Goal: Task Accomplishment & Management: Manage account settings

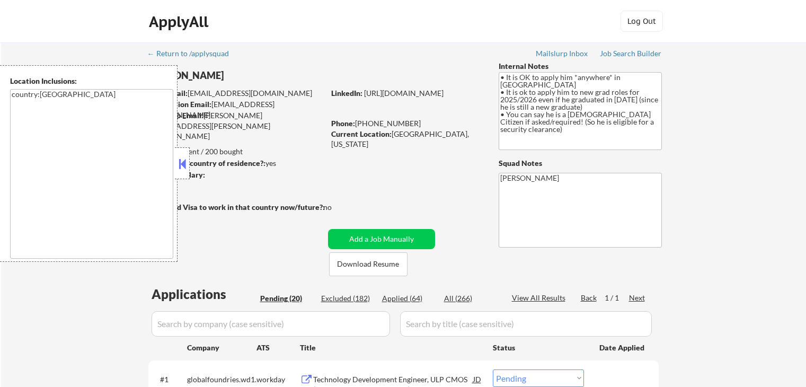
select select ""pending""
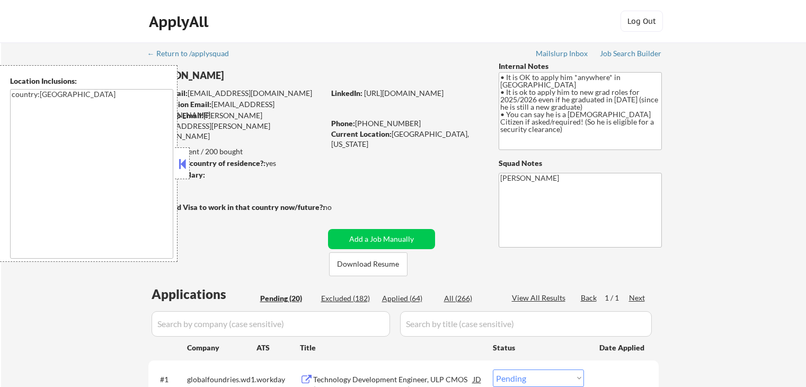
select select ""pending""
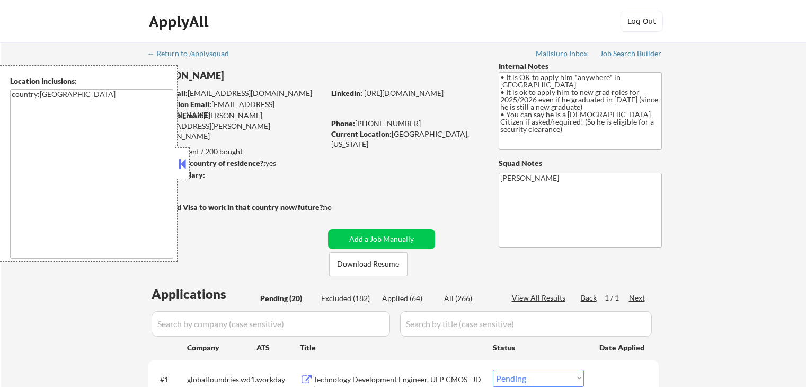
select select ""pending""
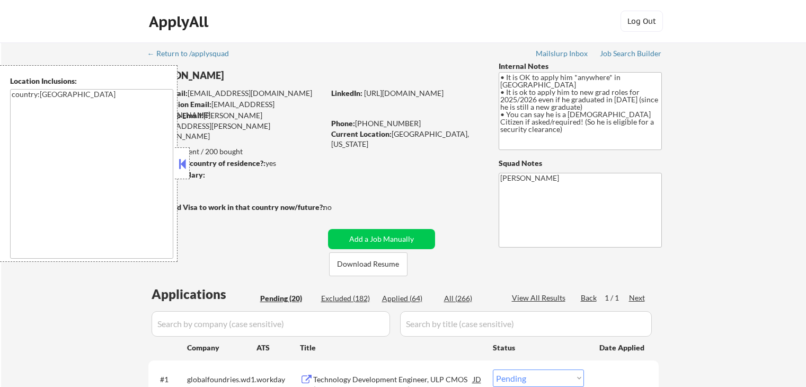
select select ""pending""
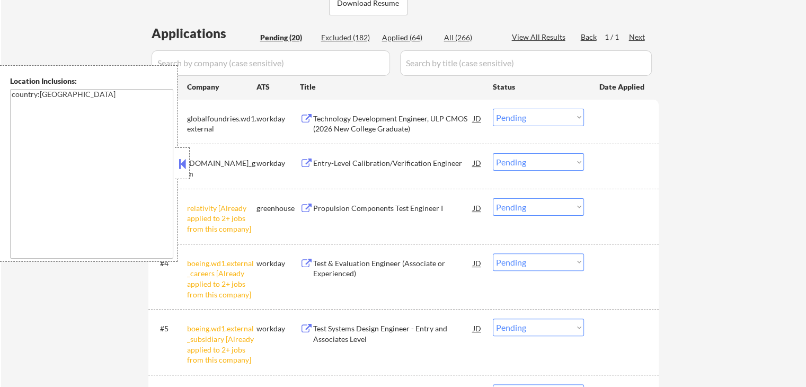
scroll to position [318, 0]
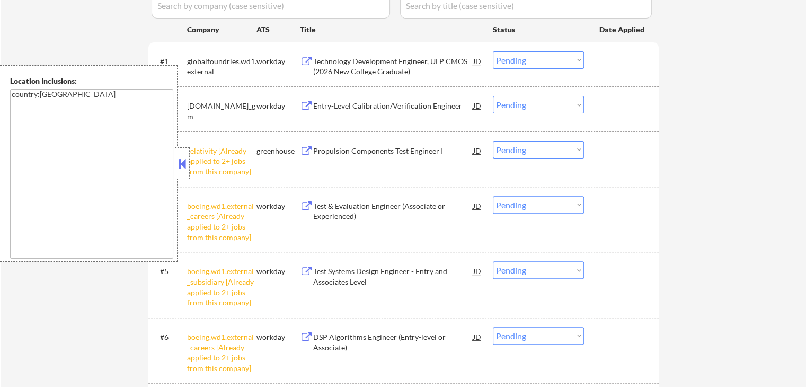
drag, startPoint x: 528, startPoint y: 150, endPoint x: 528, endPoint y: 157, distance: 6.9
click at [528, 150] on select "Choose an option... Pending Applied Excluded (Questions) Excluded (Expired) Exc…" at bounding box center [538, 149] width 91 height 17
select select ""excluded__other_""
click at [493, 141] on select "Choose an option... Pending Applied Excluded (Questions) Excluded (Expired) Exc…" at bounding box center [538, 149] width 91 height 17
click at [536, 207] on select "Choose an option... Pending Applied Excluded (Questions) Excluded (Expired) Exc…" at bounding box center [538, 204] width 91 height 17
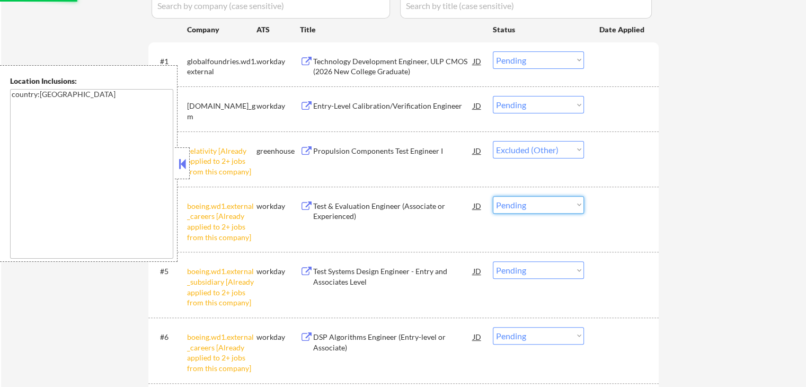
select select ""excluded__other_""
click at [493, 196] on select "Choose an option... Pending Applied Excluded (Questions) Excluded (Expired) Exc…" at bounding box center [538, 204] width 91 height 17
select select ""pending""
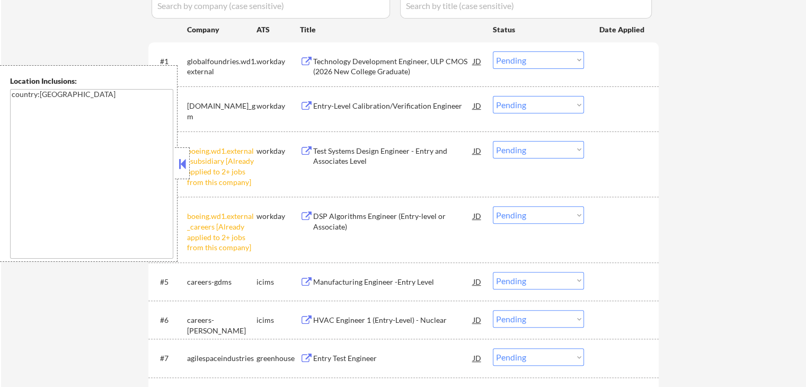
click at [531, 152] on select "Choose an option... Pending Applied Excluded (Questions) Excluded (Expired) Exc…" at bounding box center [538, 149] width 91 height 17
select select ""excluded__other_""
click at [493, 141] on select "Choose an option... Pending Applied Excluded (Questions) Excluded (Expired) Exc…" at bounding box center [538, 149] width 91 height 17
click at [531, 217] on select "Choose an option... Pending Applied Excluded (Questions) Excluded (Expired) Exc…" at bounding box center [538, 214] width 91 height 17
select select ""excluded__other_""
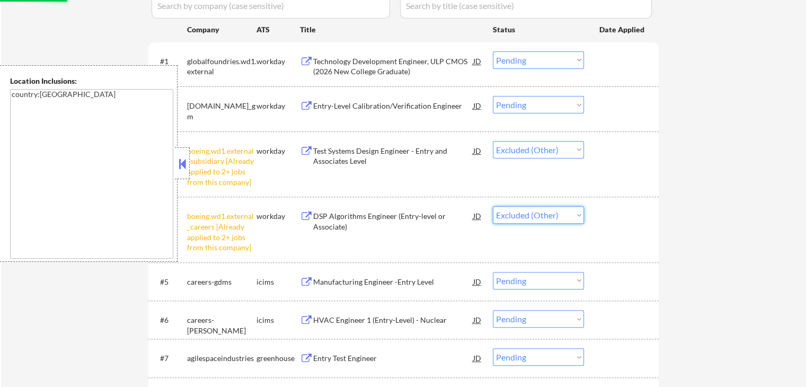
click at [493, 206] on select "Choose an option... Pending Applied Excluded (Questions) Excluded (Expired) Exc…" at bounding box center [538, 214] width 91 height 17
click at [694, 219] on div "← Return to /applysquad Mailslurp Inbox Job Search Builder [PERSON_NAME] User E…" at bounding box center [403, 366] width 805 height 1284
select select ""pending""
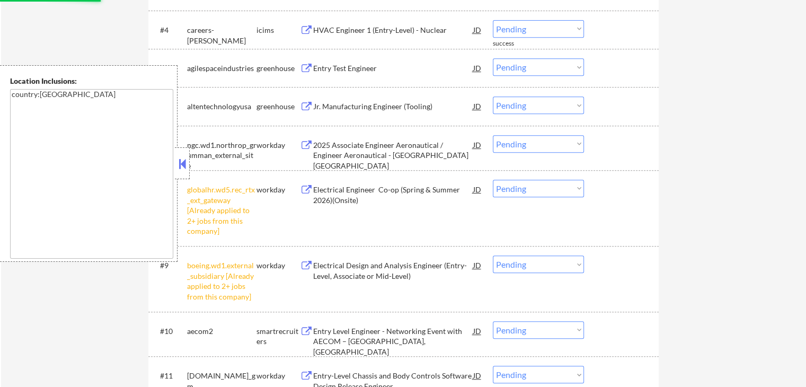
scroll to position [530, 0]
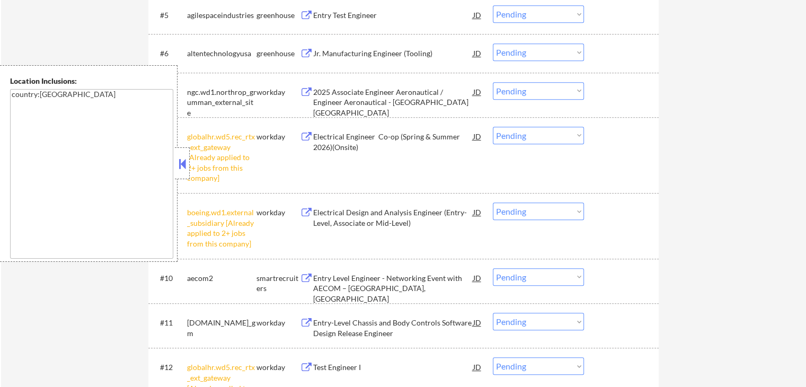
click at [523, 138] on select "Choose an option... Pending Applied Excluded (Questions) Excluded (Expired) Exc…" at bounding box center [538, 135] width 91 height 17
click at [493, 127] on select "Choose an option... Pending Applied Excluded (Questions) Excluded (Expired) Exc…" at bounding box center [538, 135] width 91 height 17
click at [536, 206] on select "Choose an option... Pending Applied Excluded (Questions) Excluded (Expired) Exc…" at bounding box center [538, 210] width 91 height 17
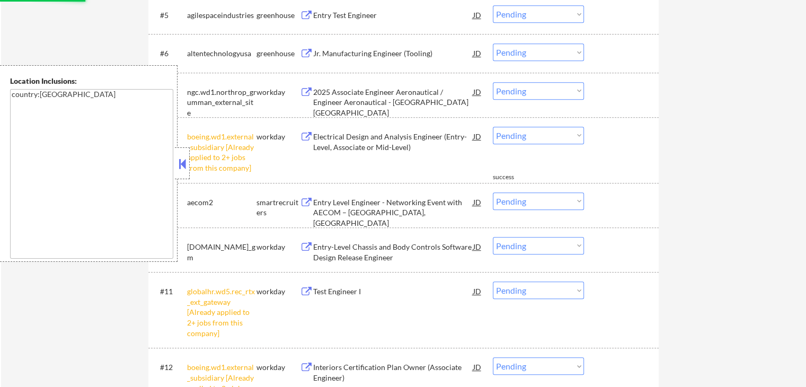
click at [698, 232] on div "← Return to /applysquad Mailslurp Inbox Job Search Builder [PERSON_NAME] User E…" at bounding box center [403, 50] width 805 height 1077
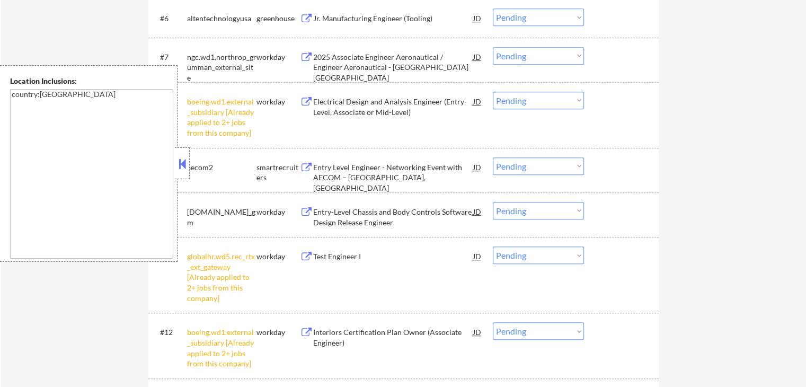
scroll to position [583, 0]
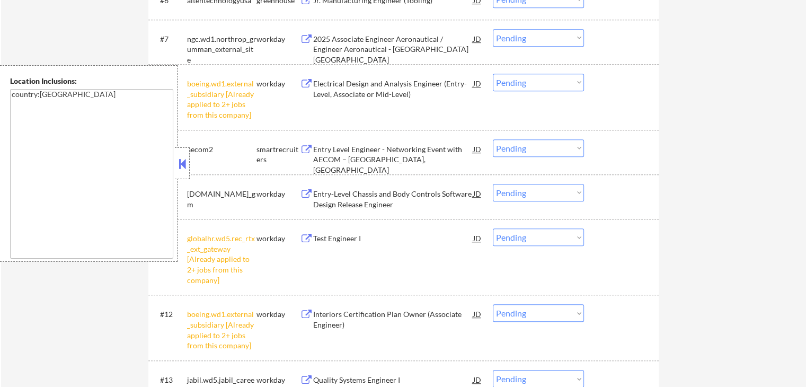
drag, startPoint x: 528, startPoint y: 96, endPoint x: 522, endPoint y: 80, distance: 17.6
click at [528, 96] on div "#8 boeing.wd1.external_subsidiary [Already applied to 2+ jobs from this company…" at bounding box center [402, 97] width 500 height 56
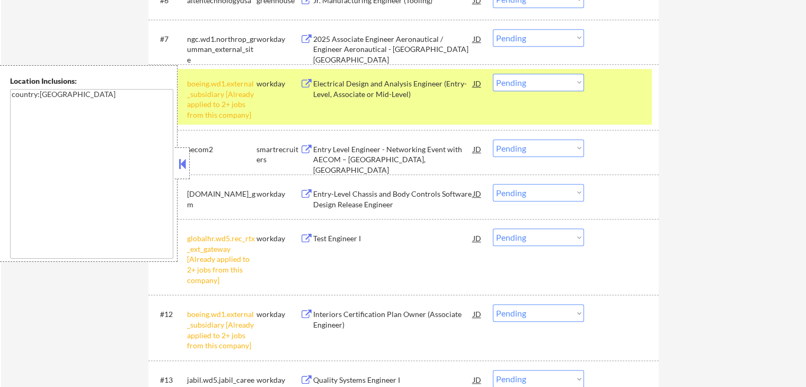
click at [519, 77] on select "Choose an option... Pending Applied Excluded (Questions) Excluded (Expired) Exc…" at bounding box center [538, 82] width 91 height 17
click at [493, 74] on select "Choose an option... Pending Applied Excluded (Questions) Excluded (Expired) Exc…" at bounding box center [538, 82] width 91 height 17
select select ""pending""
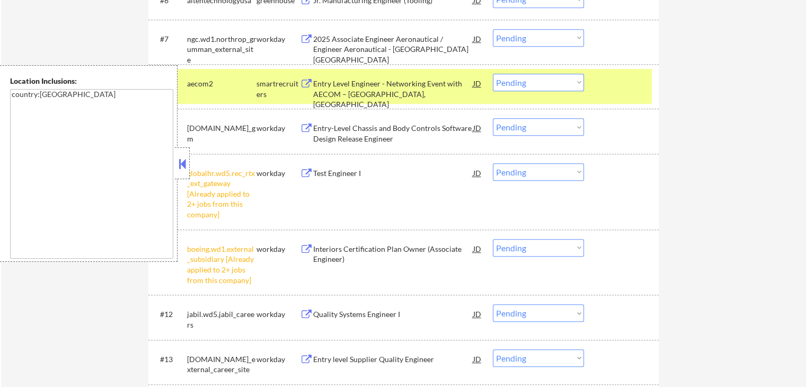
click at [542, 172] on select "Choose an option... Pending Applied Excluded (Questions) Excluded (Expired) Exc…" at bounding box center [538, 171] width 91 height 17
select select ""excluded__other_""
click at [493, 163] on select "Choose an option... Pending Applied Excluded (Questions) Excluded (Expired) Exc…" at bounding box center [538, 171] width 91 height 17
drag, startPoint x: 535, startPoint y: 250, endPoint x: 542, endPoint y: 305, distance: 55.5
click at [535, 251] on select "Choose an option... Pending Applied Excluded (Questions) Excluded (Expired) Exc…" at bounding box center [538, 247] width 91 height 17
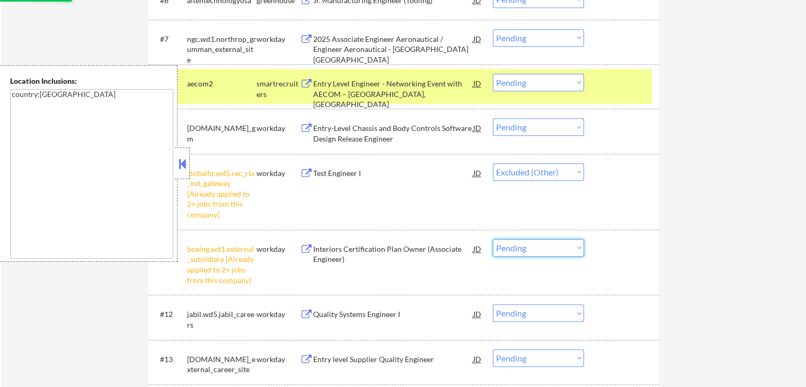
select select ""excluded__other_""
click at [493, 239] on select "Choose an option... Pending Applied Excluded (Questions) Excluded (Expired) Exc…" at bounding box center [538, 247] width 91 height 17
select select ""pending""
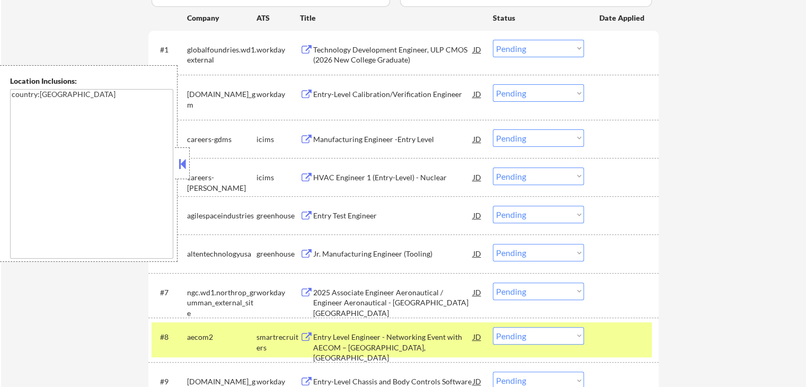
scroll to position [318, 0]
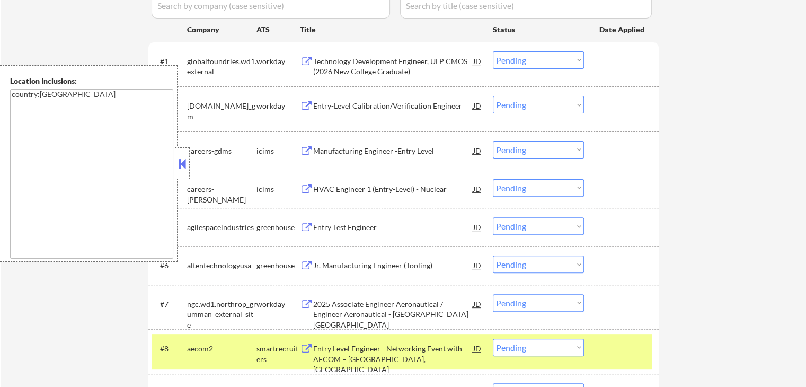
click at [178, 163] on button at bounding box center [183, 164] width 12 height 16
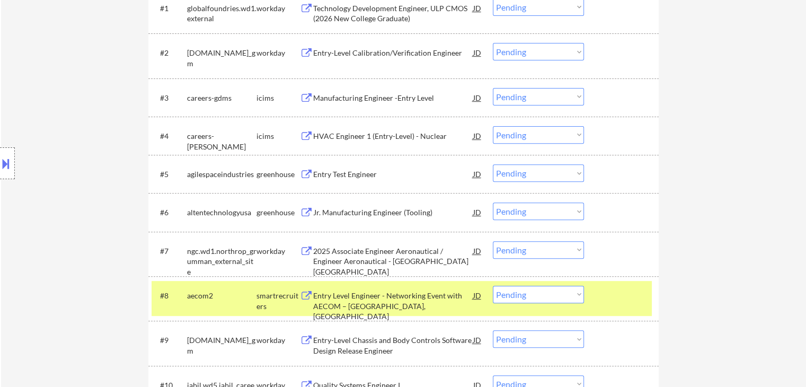
click at [730, 191] on div "← Return to /applysquad Mailslurp Inbox Job Search Builder [PERSON_NAME] User E…" at bounding box center [403, 105] width 805 height 869
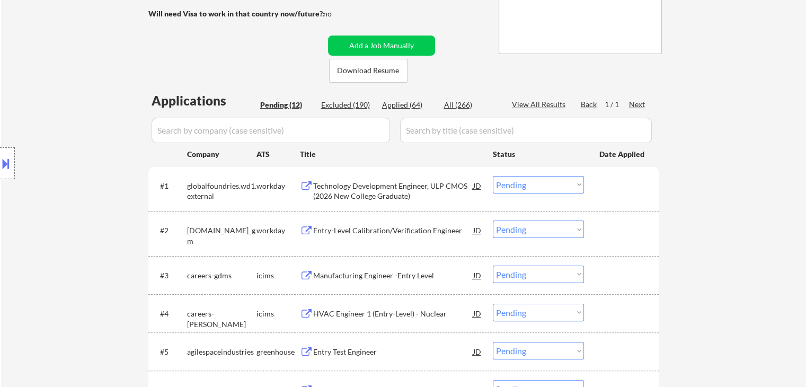
scroll to position [212, 0]
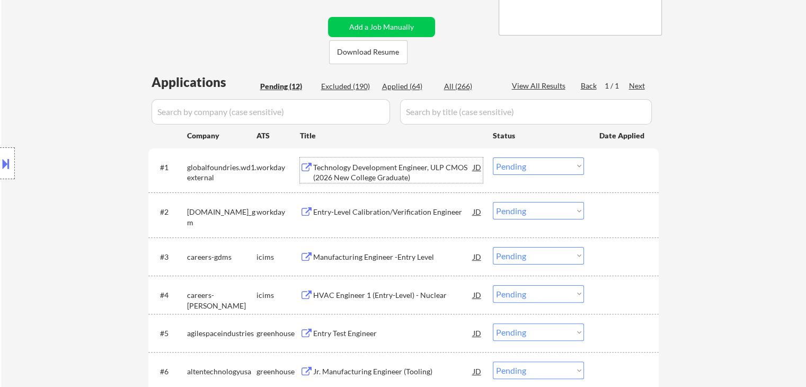
click at [410, 169] on div "Technology Development Engineer, ULP CMOS (2026 New College Graduate)" at bounding box center [393, 172] width 160 height 21
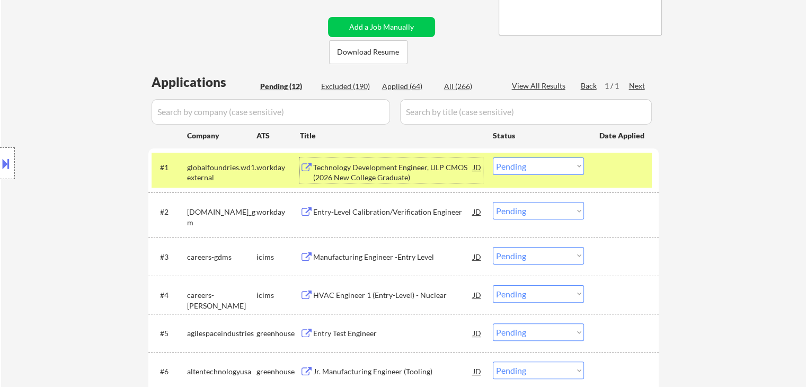
click at [399, 210] on div "Entry-Level Calibration/Verification Engineer" at bounding box center [393, 212] width 160 height 11
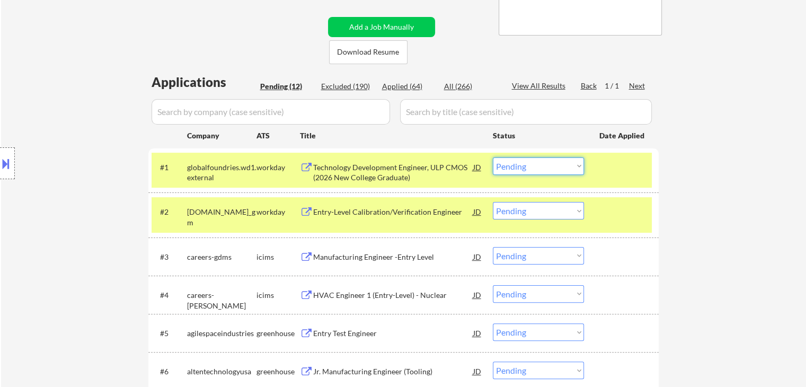
click at [526, 170] on select "Choose an option... Pending Applied Excluded (Questions) Excluded (Expired) Exc…" at bounding box center [538, 165] width 91 height 17
click at [493, 157] on select "Choose an option... Pending Applied Excluded (Questions) Excluded (Expired) Exc…" at bounding box center [538, 165] width 91 height 17
click at [420, 247] on div "Manufacturing Engineer -Entry Level" at bounding box center [393, 256] width 160 height 19
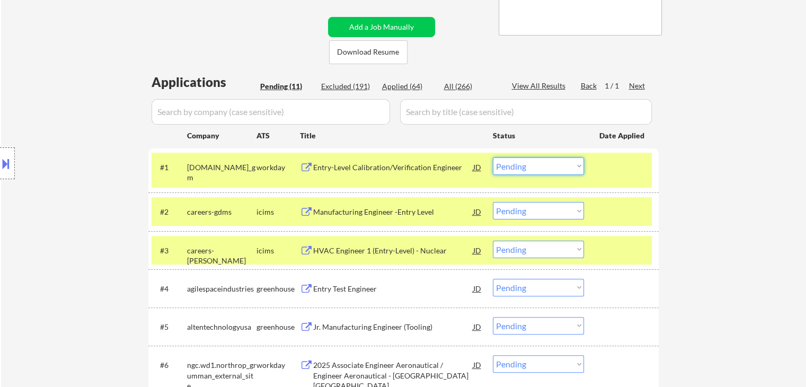
drag, startPoint x: 524, startPoint y: 165, endPoint x: 522, endPoint y: 172, distance: 7.2
click at [524, 166] on select "Choose an option... Pending Applied Excluded (Questions) Excluded (Expired) Exc…" at bounding box center [538, 165] width 91 height 17
click at [493, 157] on select "Choose an option... Pending Applied Excluded (Questions) Excluded (Expired) Exc…" at bounding box center [538, 165] width 91 height 17
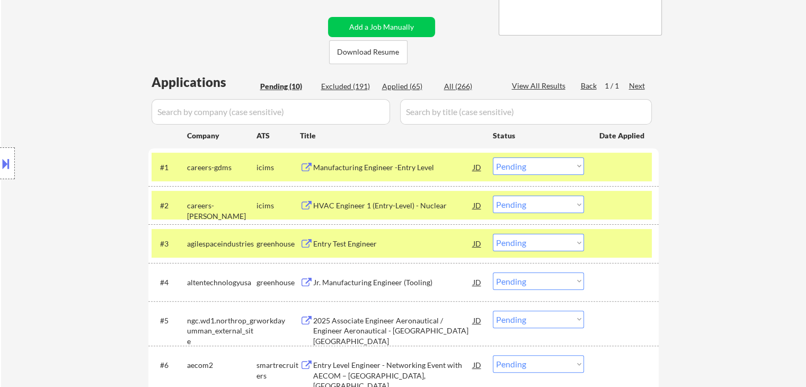
click at [407, 201] on div "HVAC Engineer 1 (Entry-Level) - Nuclear" at bounding box center [393, 205] width 160 height 11
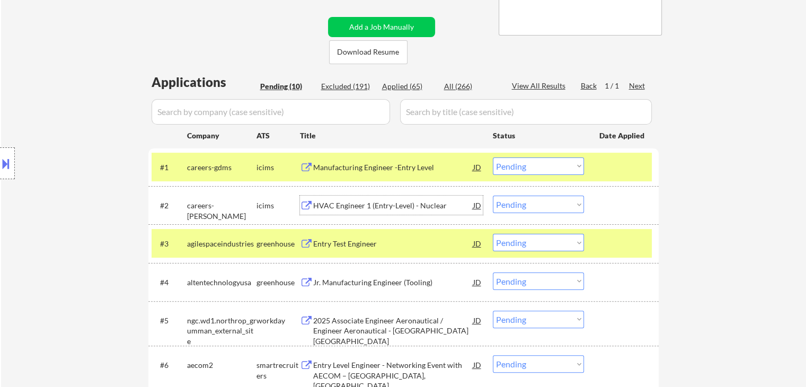
click at [524, 162] on select "Choose an option... Pending Applied Excluded (Questions) Excluded (Expired) Exc…" at bounding box center [538, 165] width 91 height 17
click at [493, 157] on select "Choose an option... Pending Applied Excluded (Questions) Excluded (Expired) Exc…" at bounding box center [538, 165] width 91 height 17
click at [413, 240] on div "Entry Test Engineer" at bounding box center [393, 244] width 160 height 11
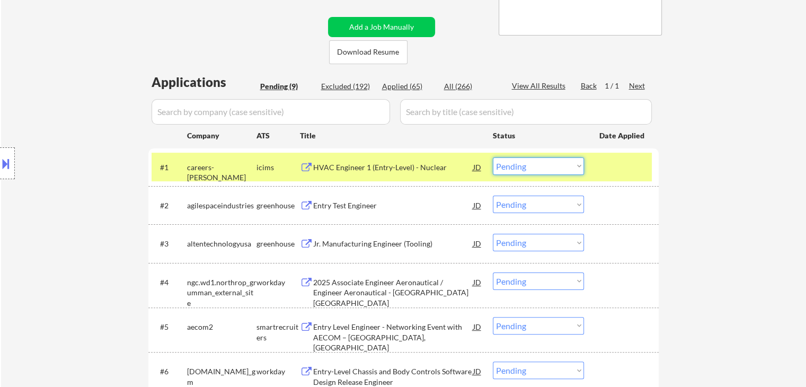
click at [543, 167] on select "Choose an option... Pending Applied Excluded (Questions) Excluded (Expired) Exc…" at bounding box center [538, 165] width 91 height 17
click at [493, 157] on select "Choose an option... Pending Applied Excluded (Questions) Excluded (Expired) Exc…" at bounding box center [538, 165] width 91 height 17
click at [413, 244] on div "Jr. Manufacturing Engineer (Tooling)" at bounding box center [393, 244] width 160 height 11
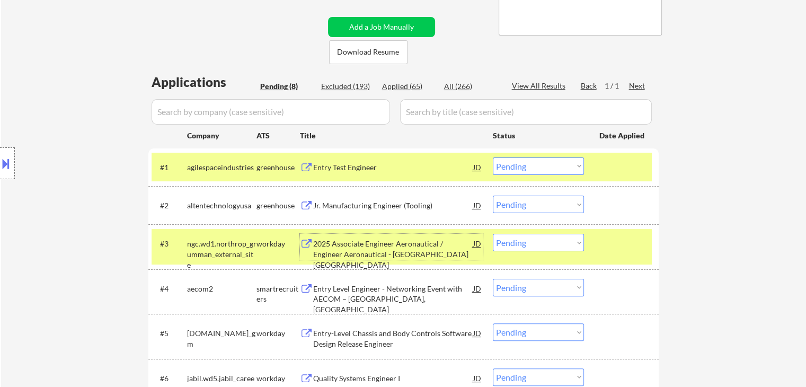
click at [545, 163] on select "Choose an option... Pending Applied Excluded (Questions) Excluded (Expired) Exc…" at bounding box center [538, 165] width 91 height 17
click at [493, 157] on select "Choose an option... Pending Applied Excluded (Questions) Excluded (Expired) Exc…" at bounding box center [538, 165] width 91 height 17
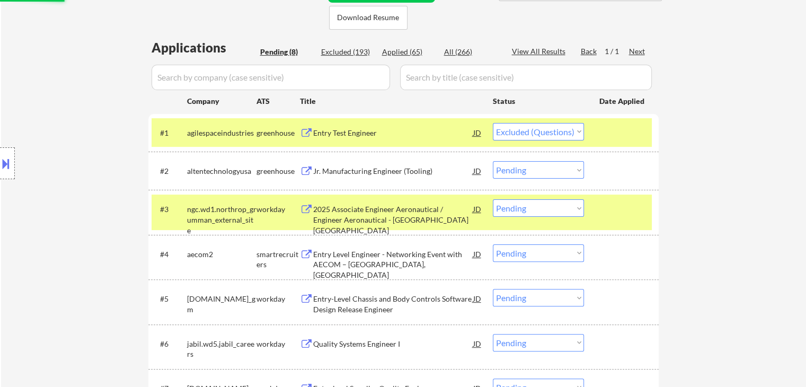
scroll to position [265, 0]
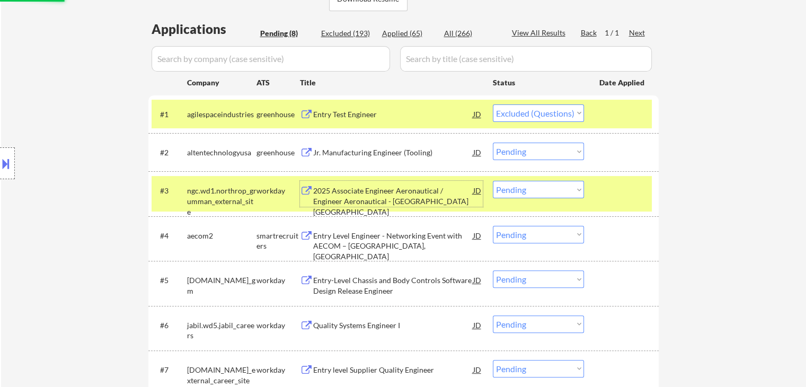
click at [428, 191] on div "2025 Associate Engineer Aeronautical / Engineer Aeronautical - [GEOGRAPHIC_DATA…" at bounding box center [393, 201] width 160 height 31
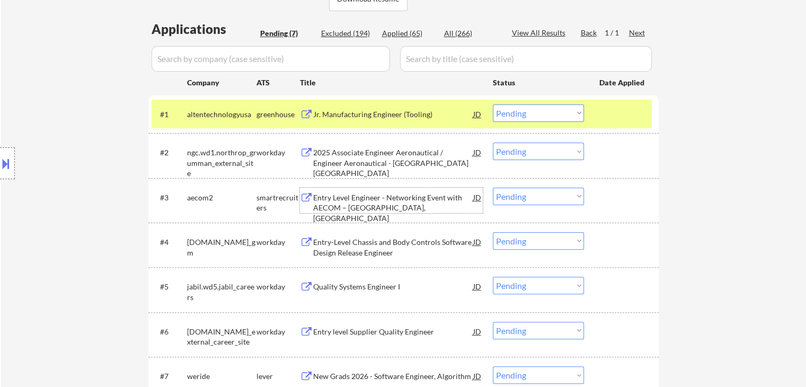
click at [537, 112] on select "Choose an option... Pending Applied Excluded (Questions) Excluded (Expired) Exc…" at bounding box center [538, 112] width 91 height 17
click at [493, 104] on select "Choose an option... Pending Applied Excluded (Questions) Excluded (Expired) Exc…" at bounding box center [538, 112] width 91 height 17
click at [427, 203] on div "Entry Level Engineer - Networking Event with AECOM – [GEOGRAPHIC_DATA], [GEOGRA…" at bounding box center [393, 207] width 160 height 31
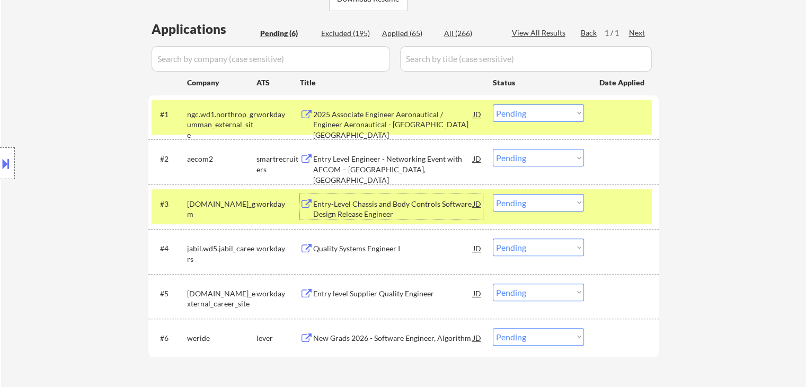
click at [528, 113] on select "Choose an option... Pending Applied Excluded (Questions) Excluded (Expired) Exc…" at bounding box center [538, 112] width 91 height 17
click at [493, 104] on select "Choose an option... Pending Applied Excluded (Questions) Excluded (Expired) Exc…" at bounding box center [538, 112] width 91 height 17
click at [417, 213] on div "Entry-Level Chassis and Body Controls Software Design Release Engineer" at bounding box center [393, 209] width 160 height 21
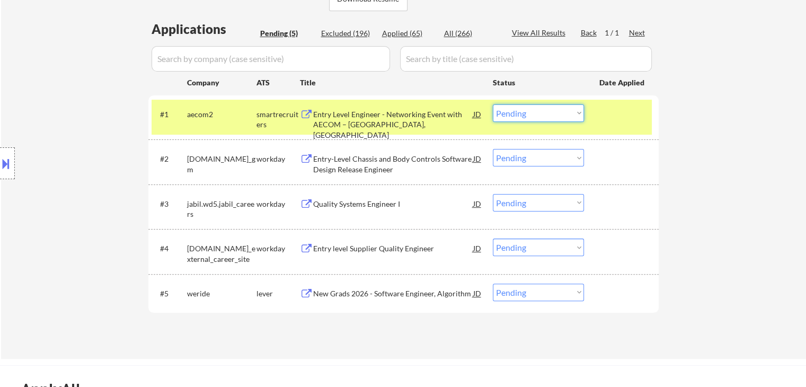
click at [519, 113] on select "Choose an option... Pending Applied Excluded (Questions) Excluded (Expired) Exc…" at bounding box center [538, 112] width 91 height 17
click at [493, 104] on select "Choose an option... Pending Applied Excluded (Questions) Excluded (Expired) Exc…" at bounding box center [538, 112] width 91 height 17
click at [407, 204] on div "Quality Systems Engineer I" at bounding box center [393, 204] width 160 height 11
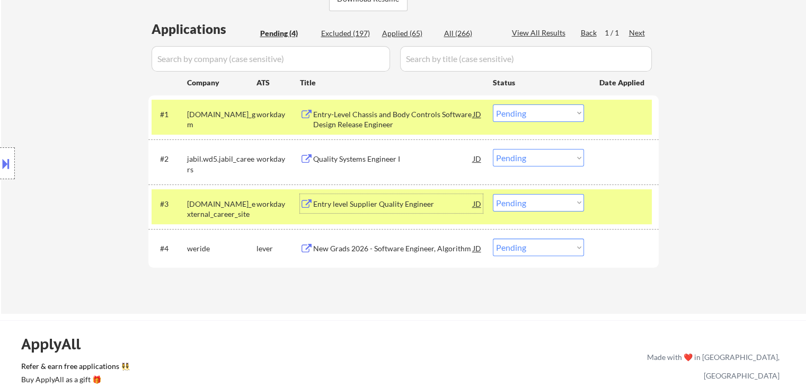
drag, startPoint x: 526, startPoint y: 113, endPoint x: 522, endPoint y: 120, distance: 8.1
click at [525, 113] on select "Choose an option... Pending Applied Excluded (Questions) Excluded (Expired) Exc…" at bounding box center [538, 112] width 91 height 17
click at [493, 104] on select "Choose an option... Pending Applied Excluded (Questions) Excluded (Expired) Exc…" at bounding box center [538, 112] width 91 height 17
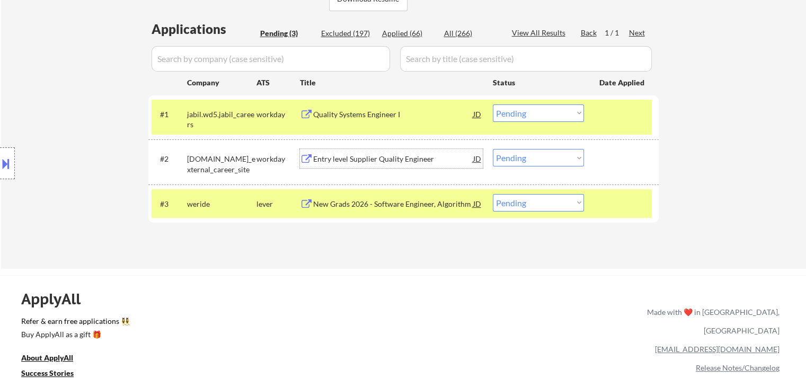
click at [433, 161] on div "Entry level Supplier Quality Engineer" at bounding box center [393, 159] width 160 height 11
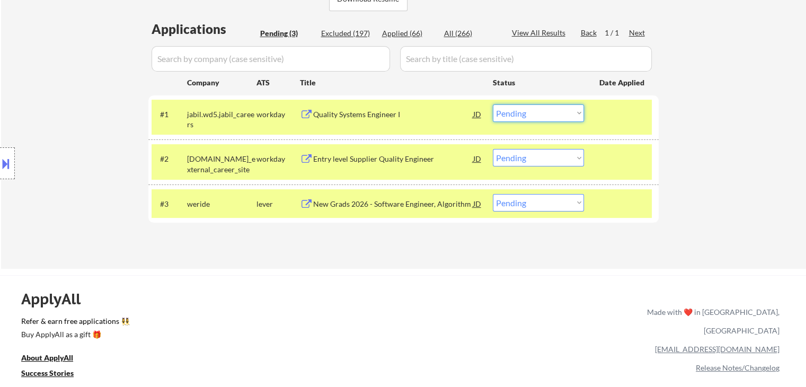
click at [527, 112] on select "Choose an option... Pending Applied Excluded (Questions) Excluded (Expired) Exc…" at bounding box center [538, 112] width 91 height 17
click at [493, 104] on select "Choose an option... Pending Applied Excluded (Questions) Excluded (Expired) Exc…" at bounding box center [538, 112] width 91 height 17
click at [426, 200] on div "New Grads 2026 - Software Engineer, Algorithm" at bounding box center [393, 204] width 160 height 11
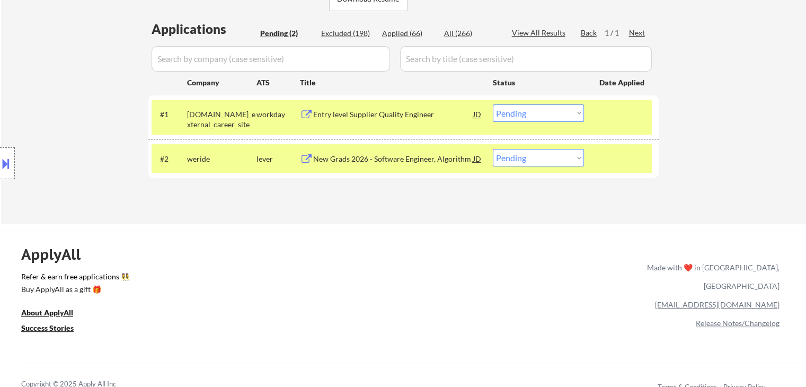
click at [519, 114] on select "Choose an option... Pending Applied Excluded (Questions) Excluded (Expired) Exc…" at bounding box center [538, 112] width 91 height 17
click at [493, 104] on select "Choose an option... Pending Applied Excluded (Questions) Excluded (Expired) Exc…" at bounding box center [538, 112] width 91 height 17
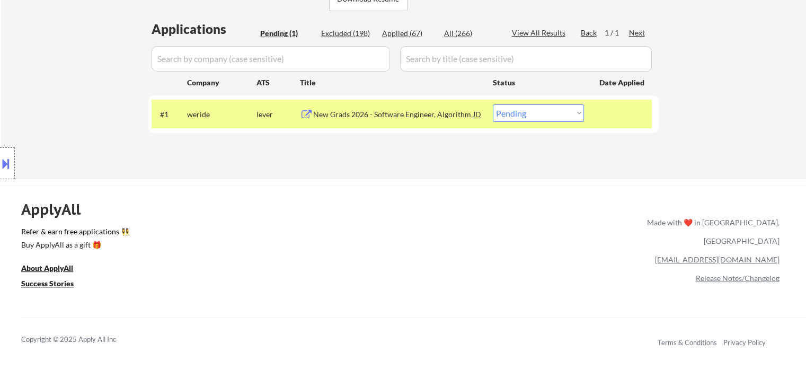
drag, startPoint x: 519, startPoint y: 112, endPoint x: 519, endPoint y: 120, distance: 8.5
click at [519, 112] on select "Choose an option... Pending Applied Excluded (Questions) Excluded (Expired) Exc…" at bounding box center [538, 112] width 91 height 17
select select ""excluded__expired_""
click at [493, 104] on select "Choose an option... Pending Applied Excluded (Questions) Excluded (Expired) Exc…" at bounding box center [538, 112] width 91 height 17
